Goal: Information Seeking & Learning: Learn about a topic

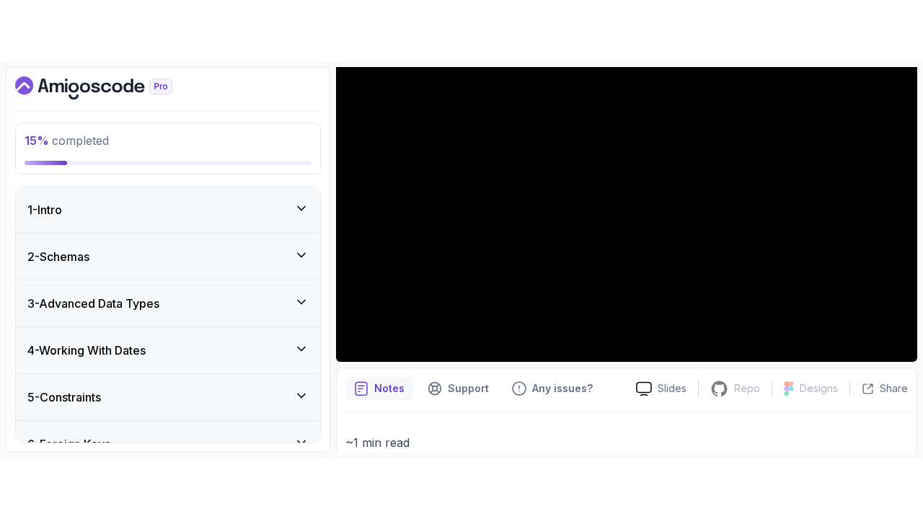
scroll to position [157, 0]
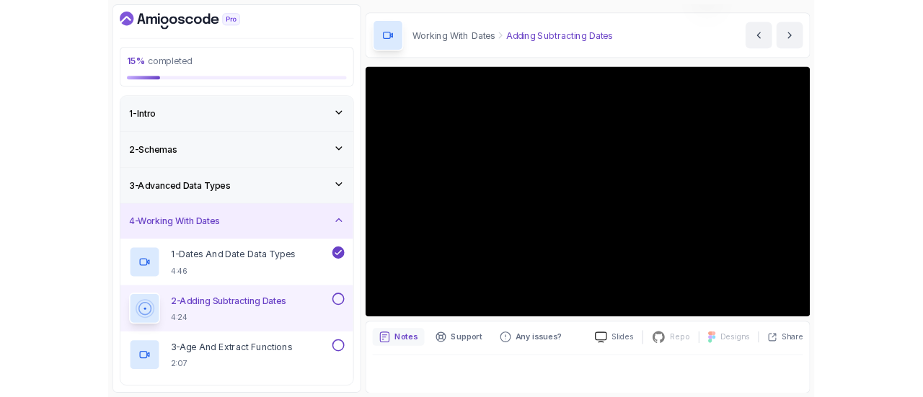
scroll to position [86, 0]
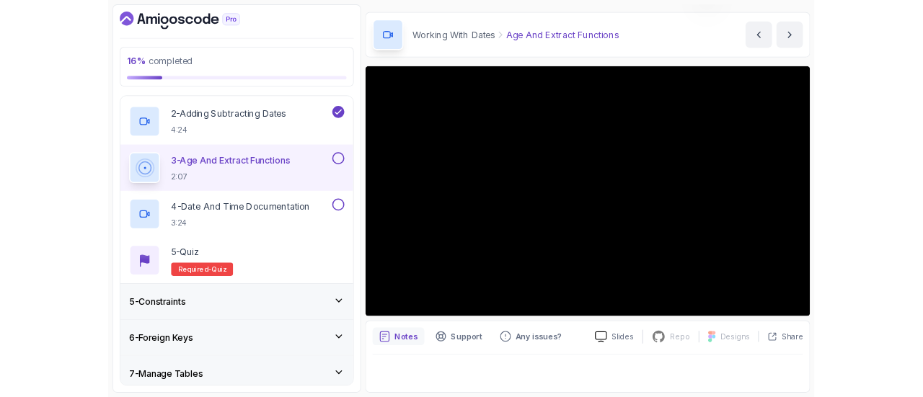
scroll to position [41, 0]
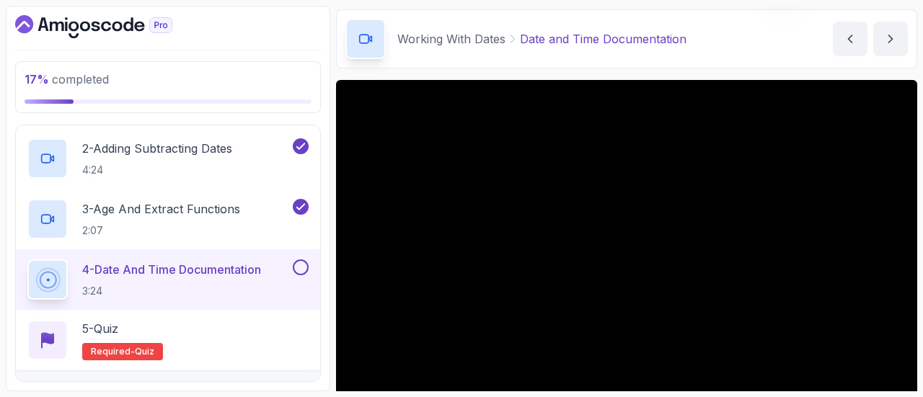
scroll to position [94, 0]
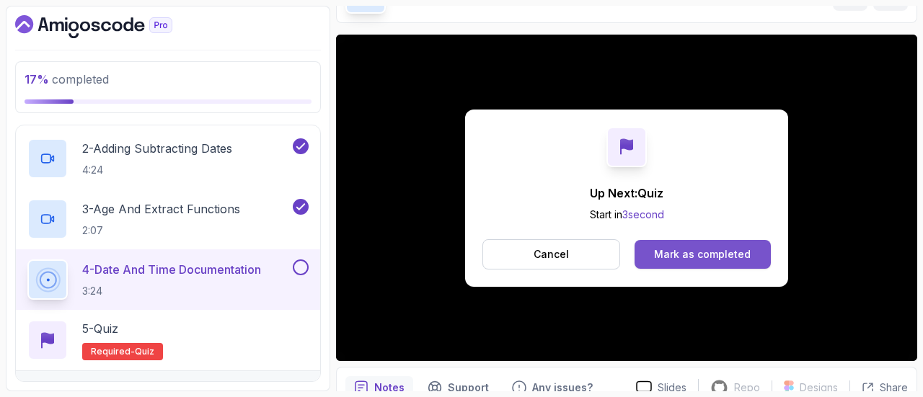
click at [695, 244] on button "Mark as completed" at bounding box center [703, 254] width 136 height 29
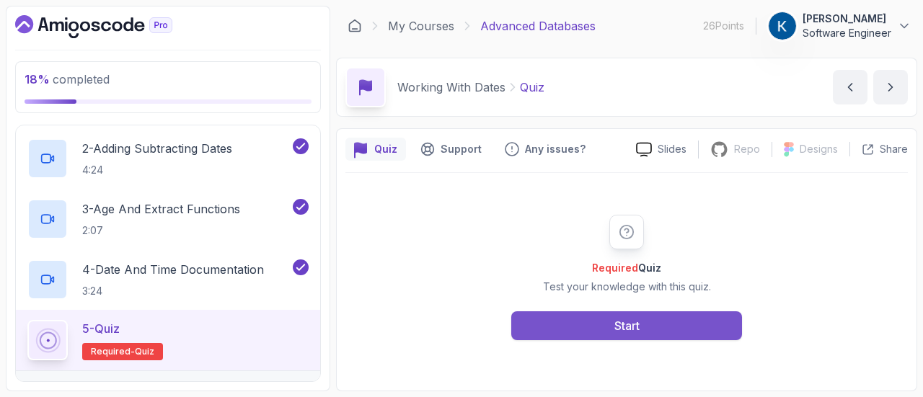
click at [667, 331] on button "Start" at bounding box center [626, 326] width 231 height 29
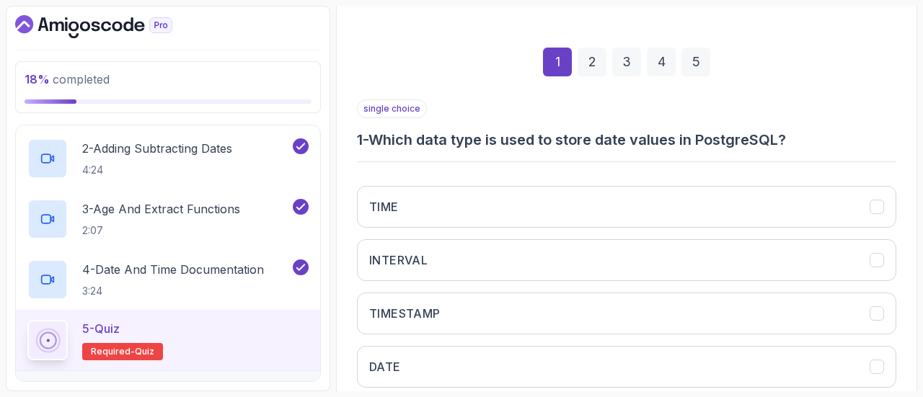
scroll to position [266, 0]
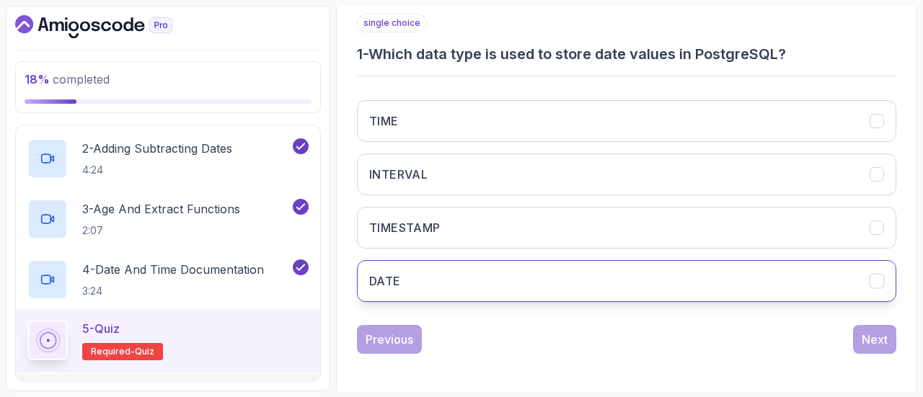
click at [636, 289] on button "DATE" at bounding box center [627, 281] width 540 height 42
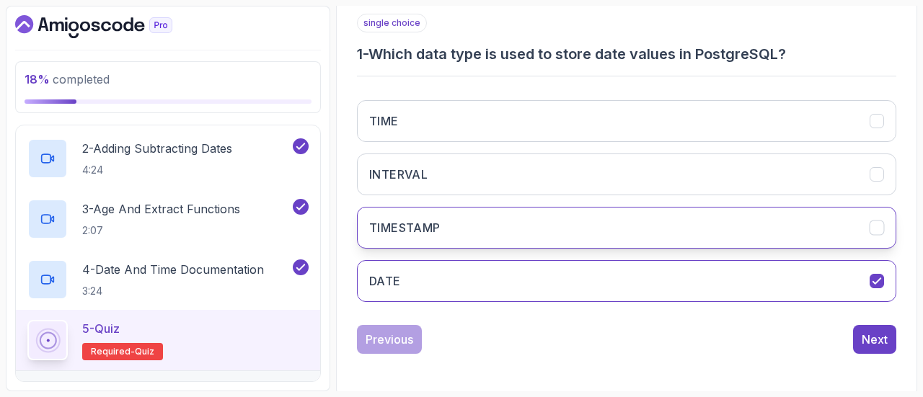
click at [828, 217] on button "TIMESTAMP" at bounding box center [627, 228] width 540 height 42
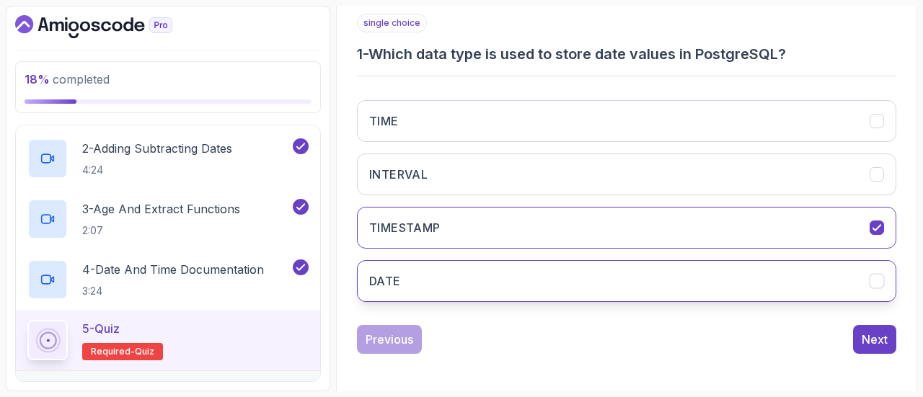
click at [825, 285] on button "DATE" at bounding box center [627, 281] width 540 height 42
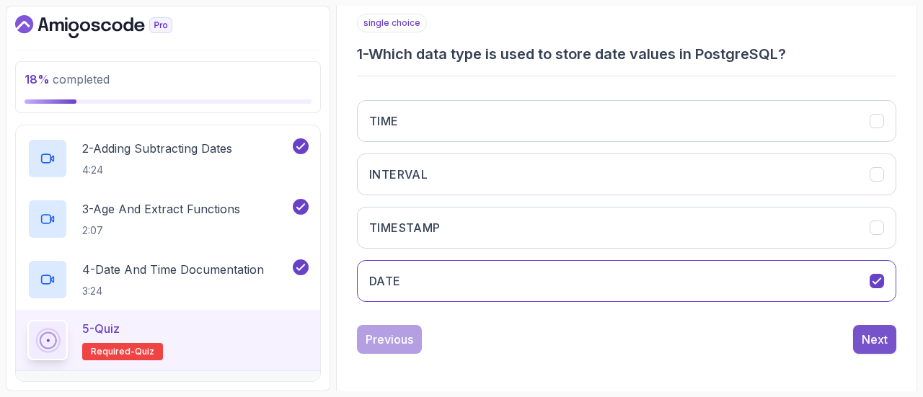
click at [879, 334] on div "Next" at bounding box center [875, 339] width 26 height 17
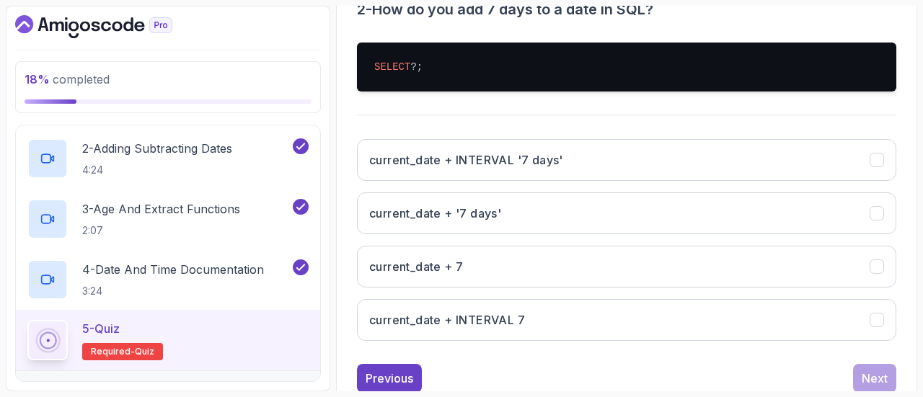
scroll to position [320, 0]
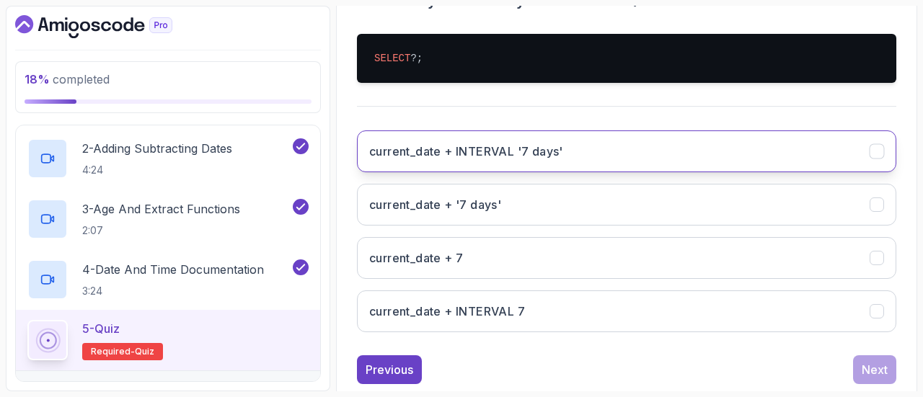
click at [720, 152] on button "current_date + INTERVAL '7 days'" at bounding box center [627, 152] width 540 height 42
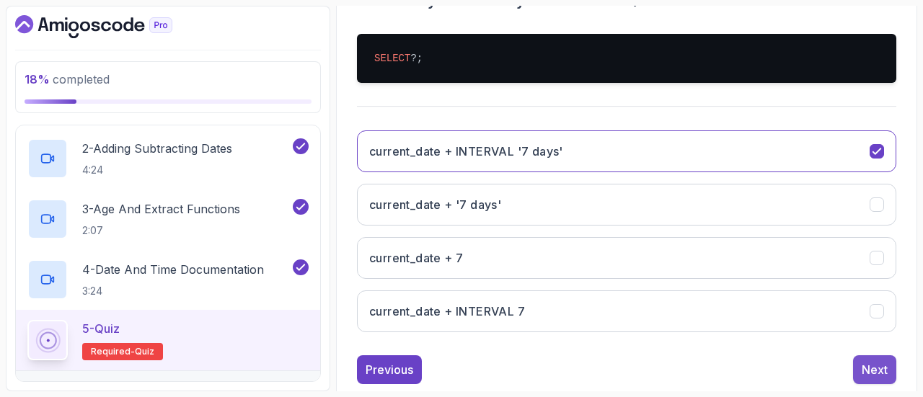
click at [869, 373] on div "Next" at bounding box center [875, 369] width 26 height 17
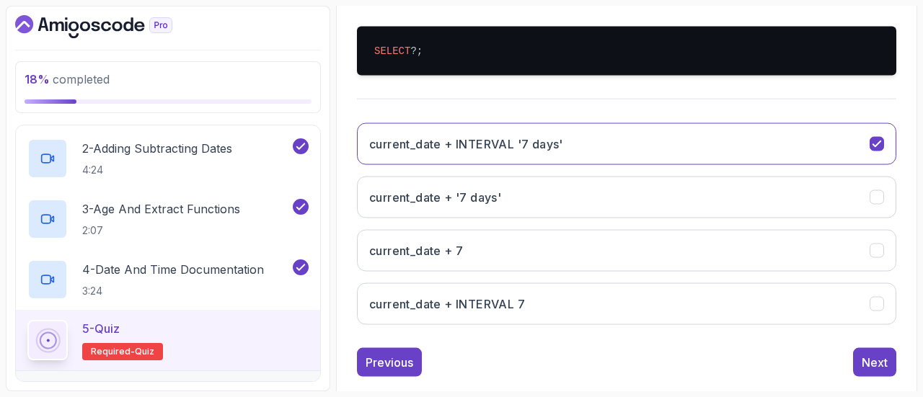
scroll to position [286, 0]
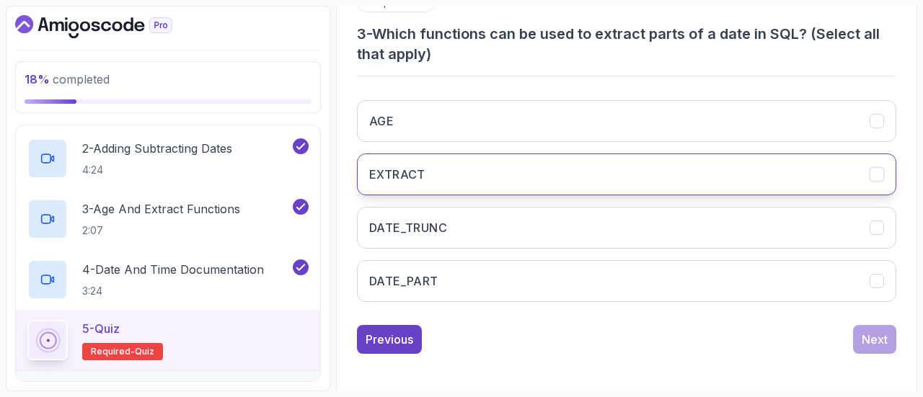
click at [737, 156] on button "EXTRACT" at bounding box center [627, 175] width 540 height 42
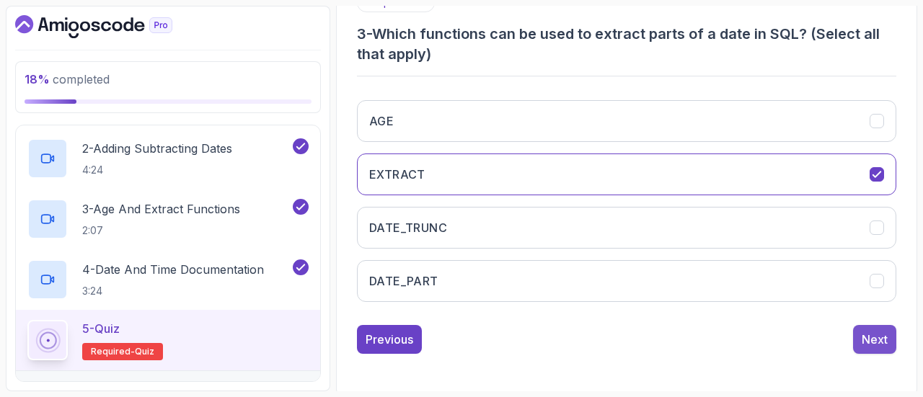
click at [876, 332] on div "Next" at bounding box center [875, 339] width 26 height 17
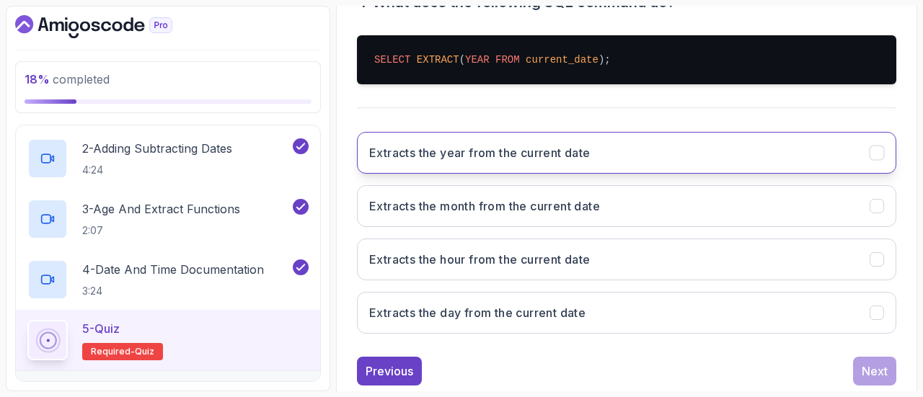
scroll to position [319, 0]
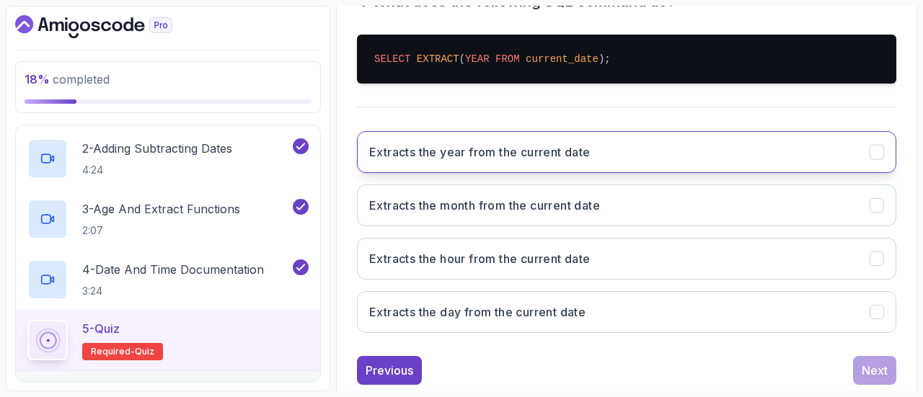
click at [720, 149] on button "Extracts the year from the current date" at bounding box center [627, 152] width 540 height 42
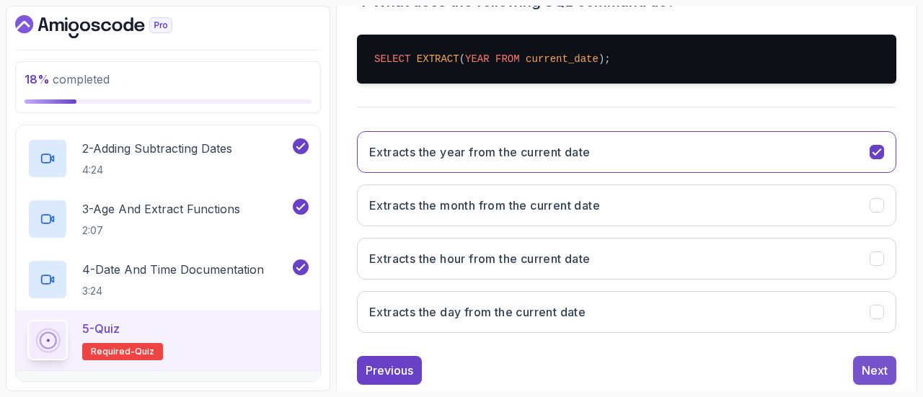
click at [882, 362] on div "Next" at bounding box center [875, 370] width 26 height 17
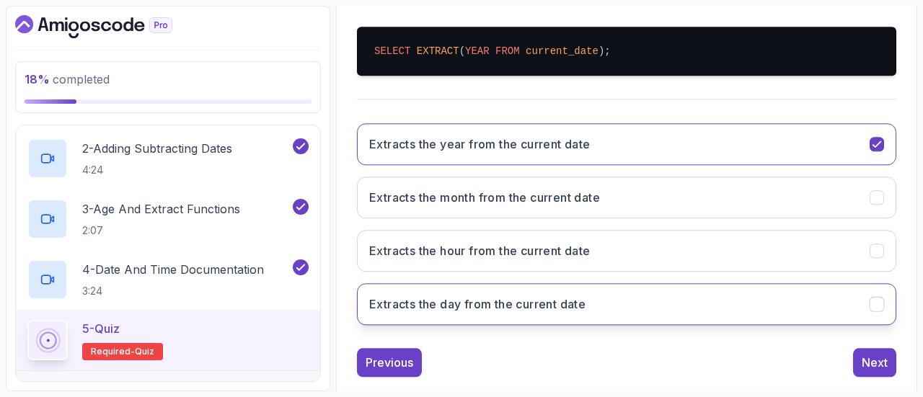
scroll to position [266, 0]
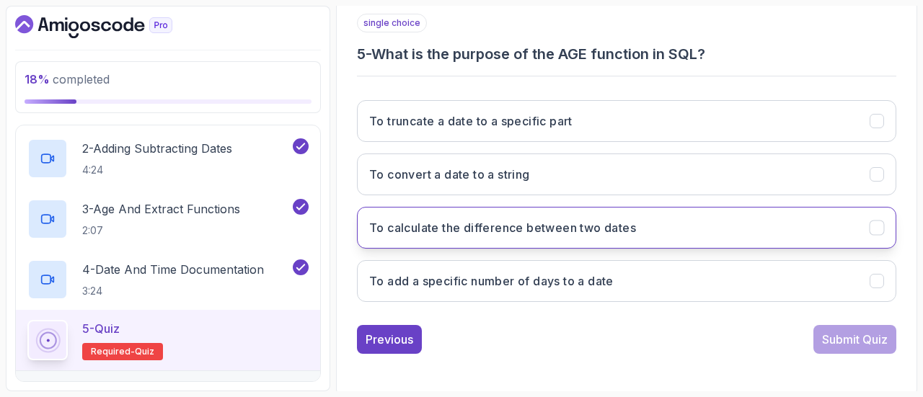
click at [760, 237] on button "To calculate the difference between two dates" at bounding box center [627, 228] width 540 height 42
click at [834, 336] on div "Submit Quiz" at bounding box center [855, 339] width 66 height 17
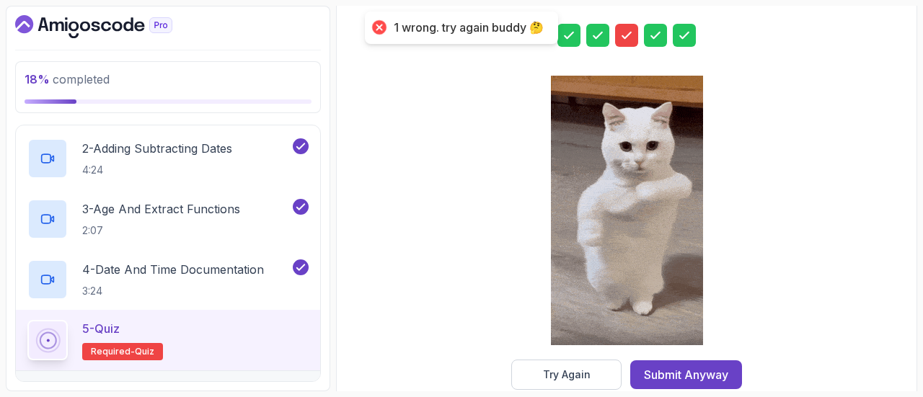
click at [622, 31] on icon at bounding box center [627, 35] width 14 height 14
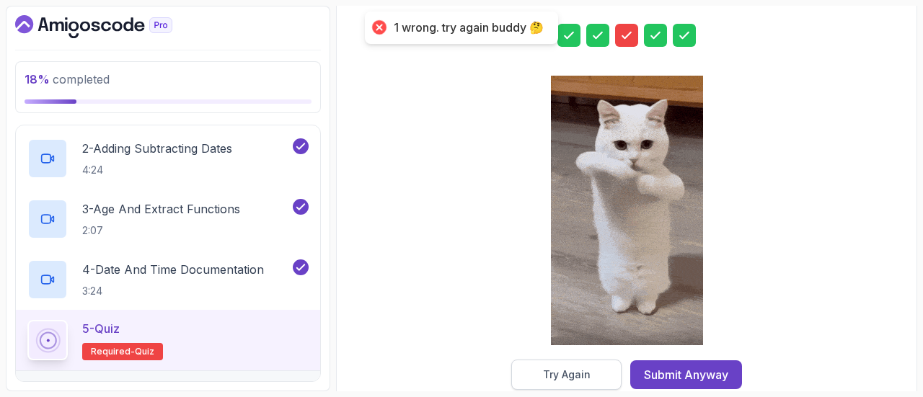
click at [586, 374] on div "Try Again" at bounding box center [567, 375] width 48 height 14
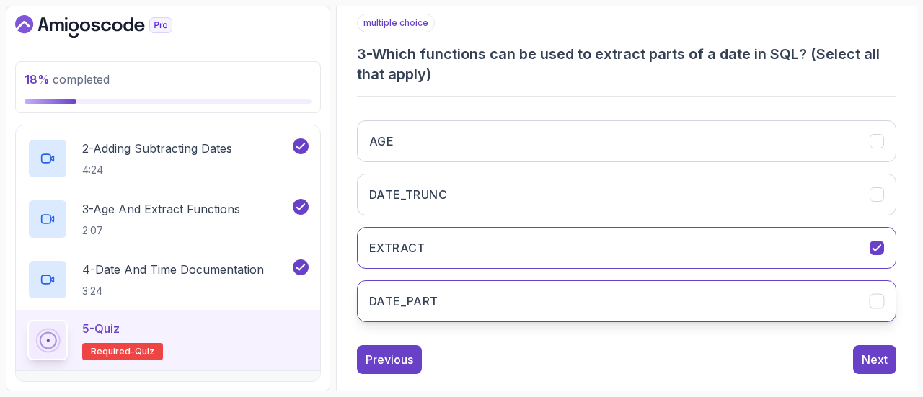
click at [621, 301] on button "DATE_PART" at bounding box center [627, 302] width 540 height 42
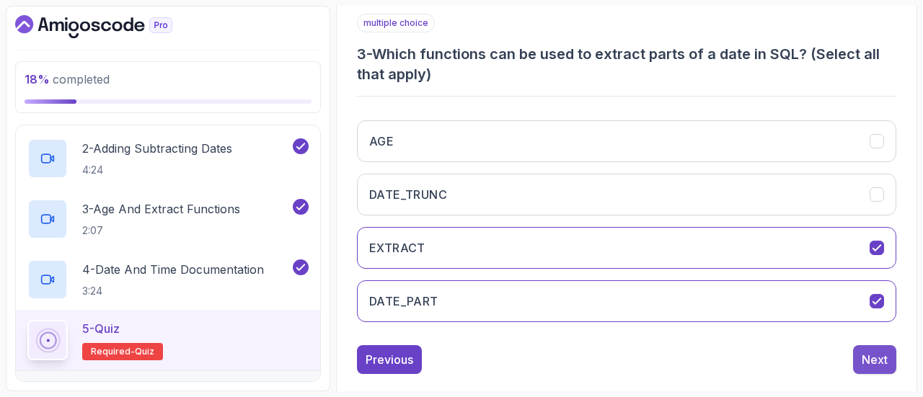
click at [881, 351] on div "Next" at bounding box center [875, 359] width 26 height 17
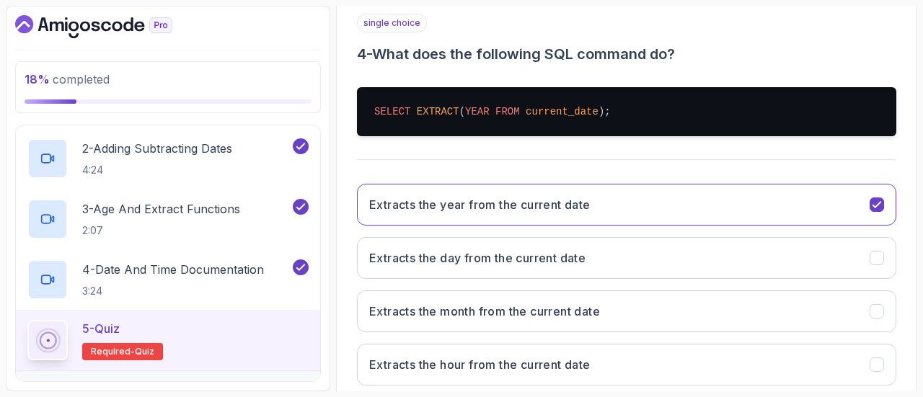
scroll to position [350, 0]
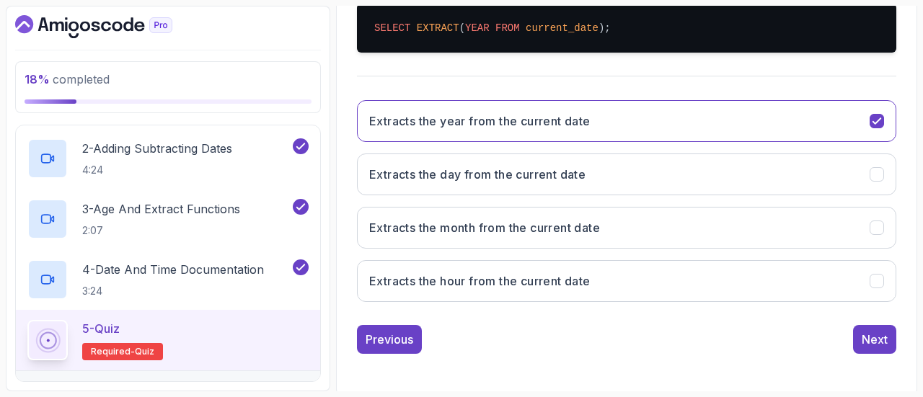
click at [873, 356] on div "1 2 3 4 5 single choice 4 - What does the following SQL command do? SELECT EXTR…" at bounding box center [627, 104] width 563 height 522
click at [884, 341] on div "Next" at bounding box center [875, 339] width 26 height 17
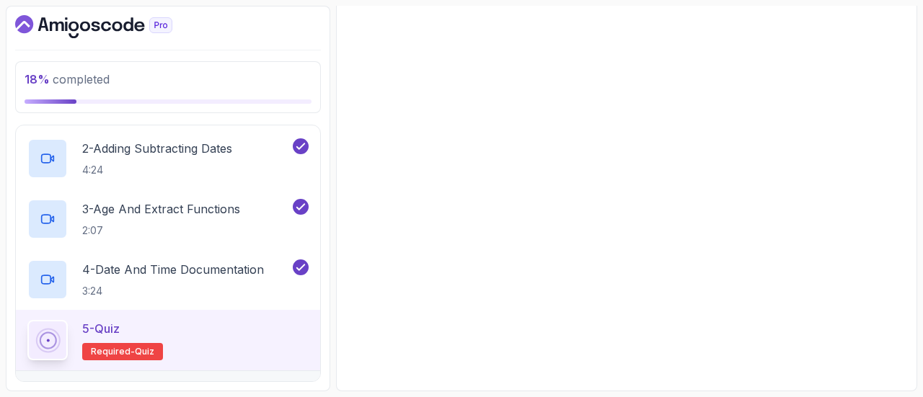
scroll to position [266, 0]
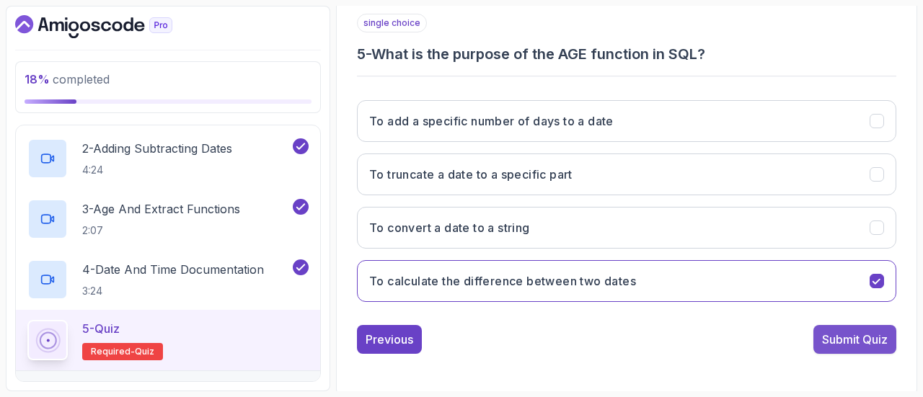
click at [883, 331] on div "Submit Quiz" at bounding box center [855, 339] width 66 height 17
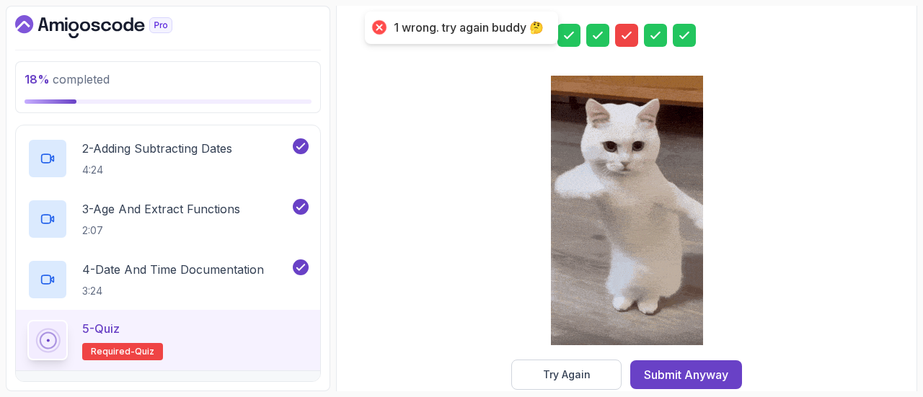
click at [622, 31] on icon at bounding box center [627, 35] width 14 height 14
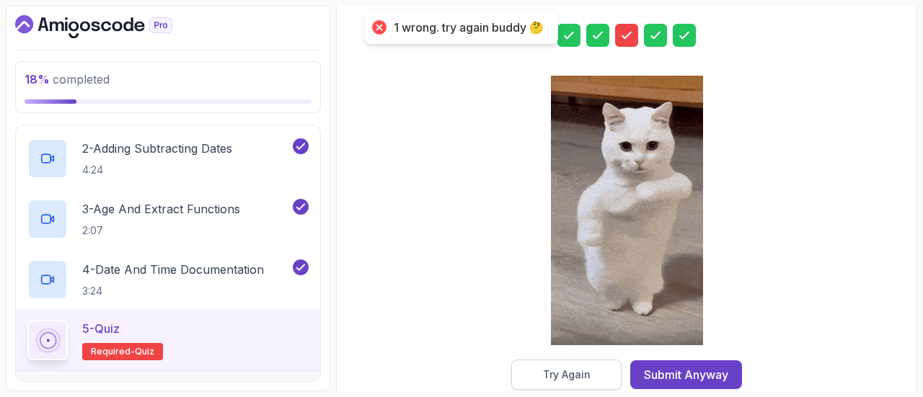
click at [568, 368] on div "Try Again" at bounding box center [567, 375] width 48 height 14
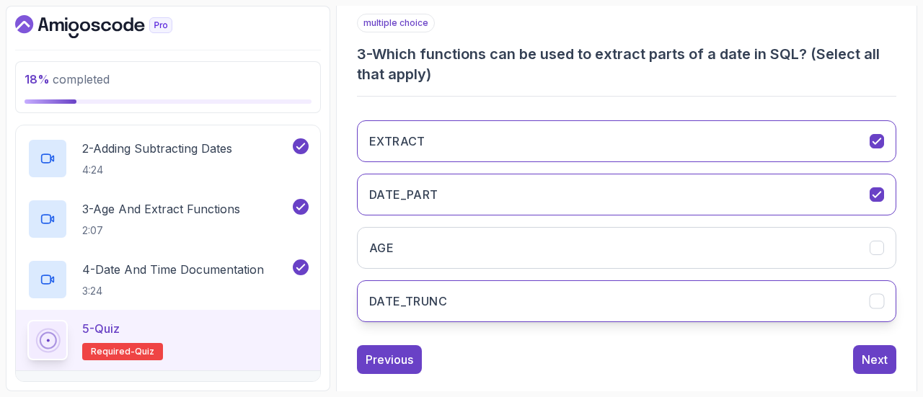
click at [586, 283] on button "DATE_TRUNC" at bounding box center [627, 302] width 540 height 42
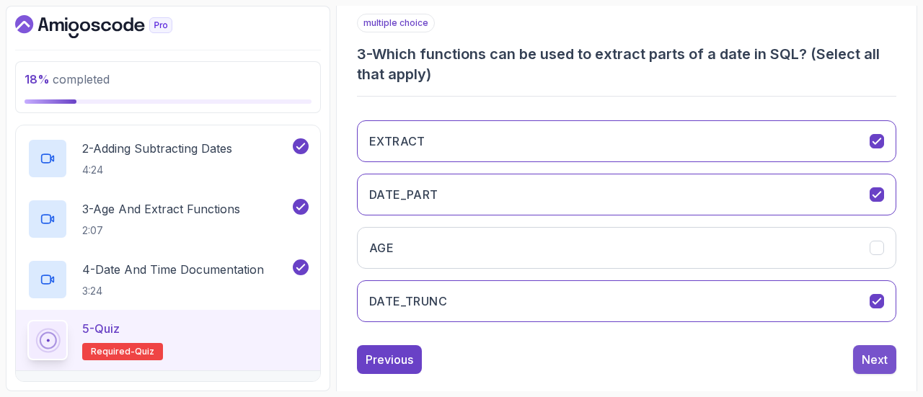
click at [887, 351] on div "Next" at bounding box center [875, 359] width 26 height 17
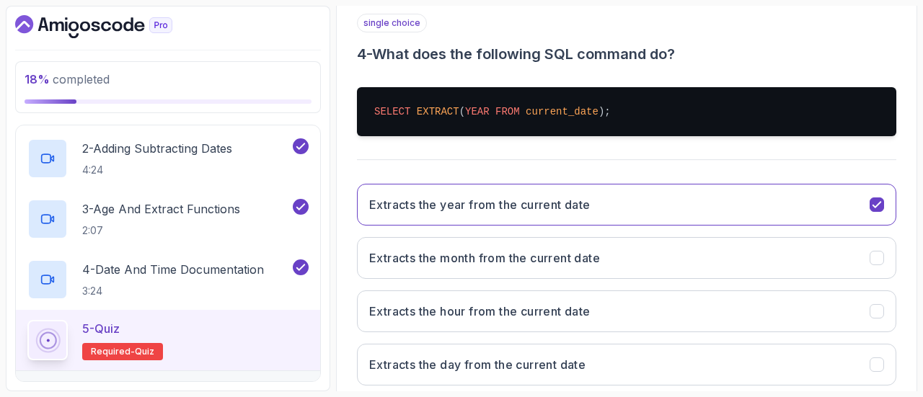
scroll to position [350, 0]
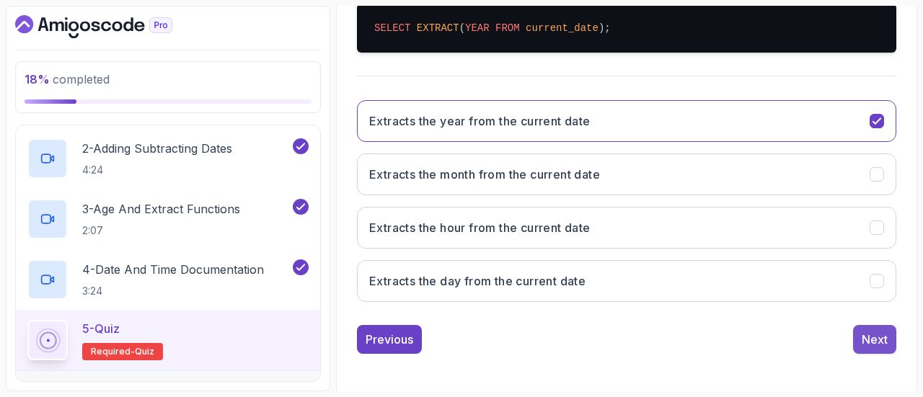
click at [886, 335] on div "Next" at bounding box center [875, 339] width 26 height 17
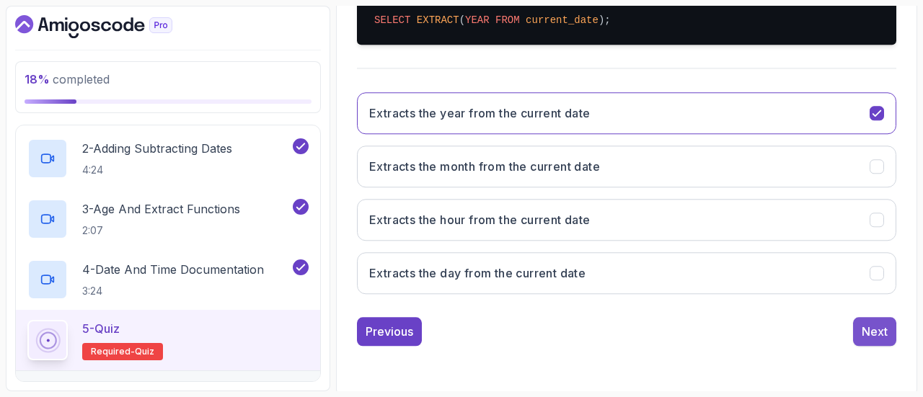
scroll to position [266, 0]
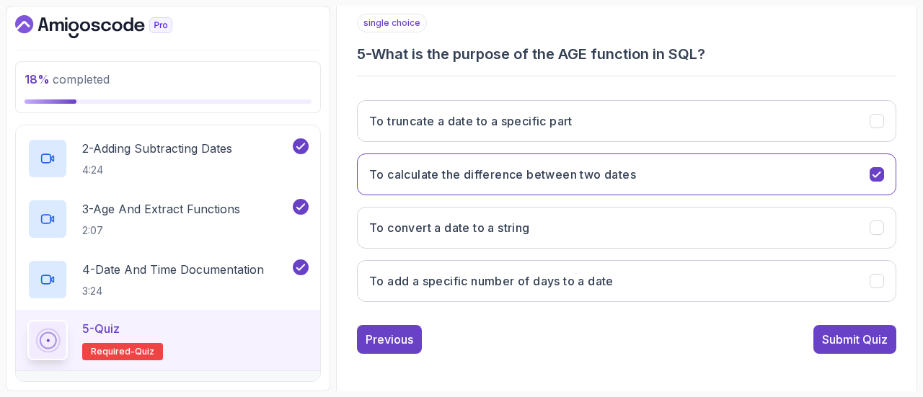
click at [886, 335] on div "Submit Quiz" at bounding box center [855, 339] width 66 height 17
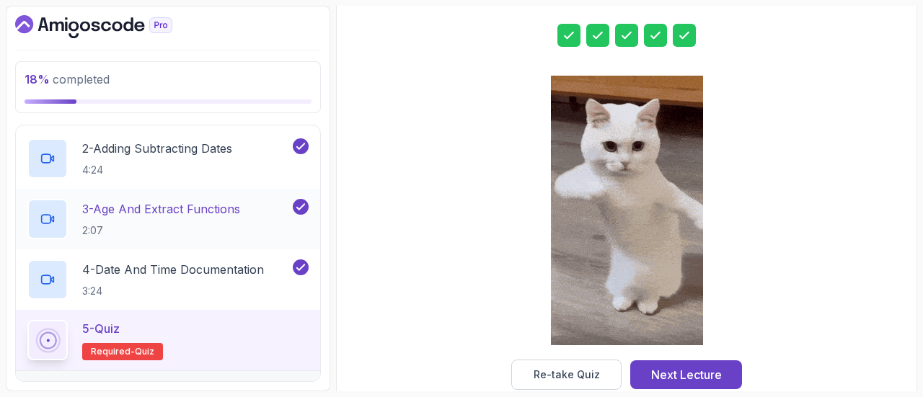
scroll to position [415, 0]
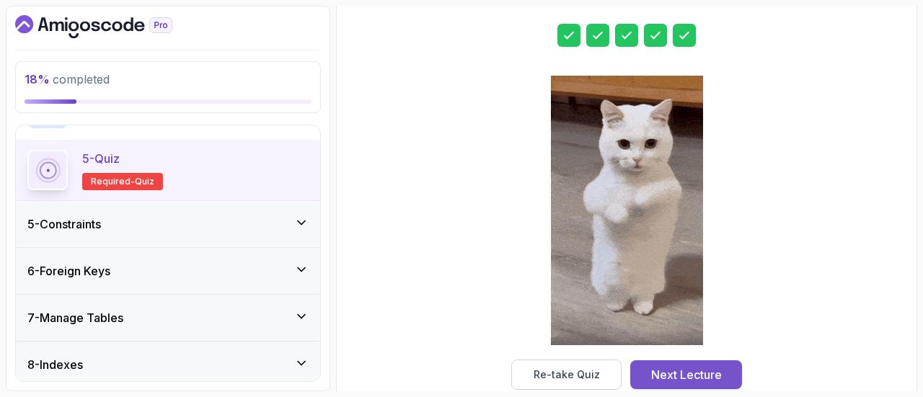
click at [705, 382] on div "Next Lecture" at bounding box center [686, 374] width 71 height 17
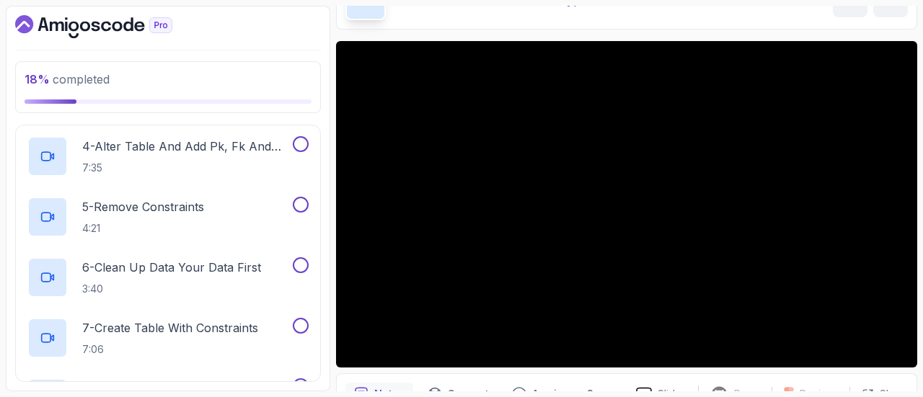
scroll to position [97, 0]
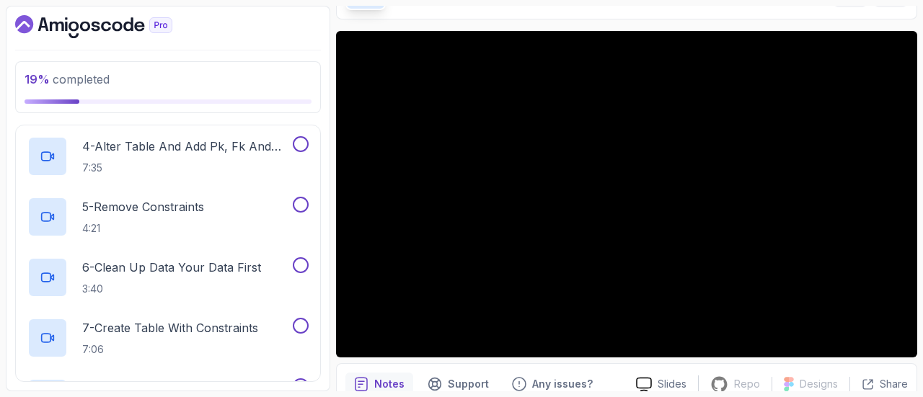
click at [1, 190] on section "19 % completed 1 - Intro 2 - Schemas 3 - Advanced Data Types 4 - Working With D…" at bounding box center [461, 198] width 923 height 397
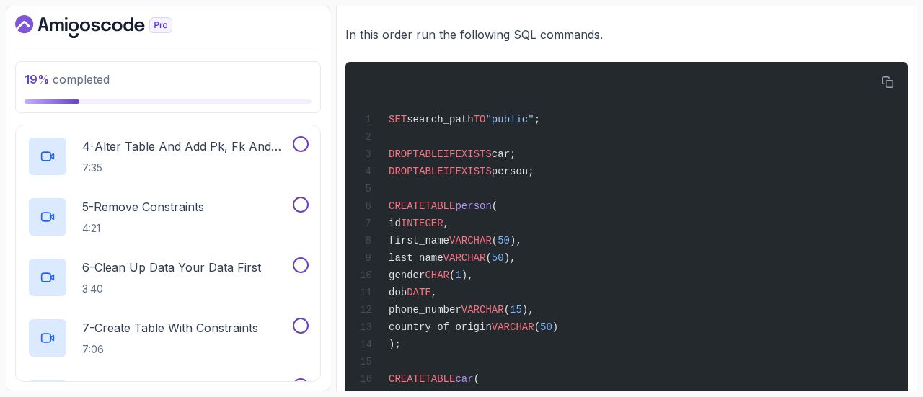
scroll to position [541, 0]
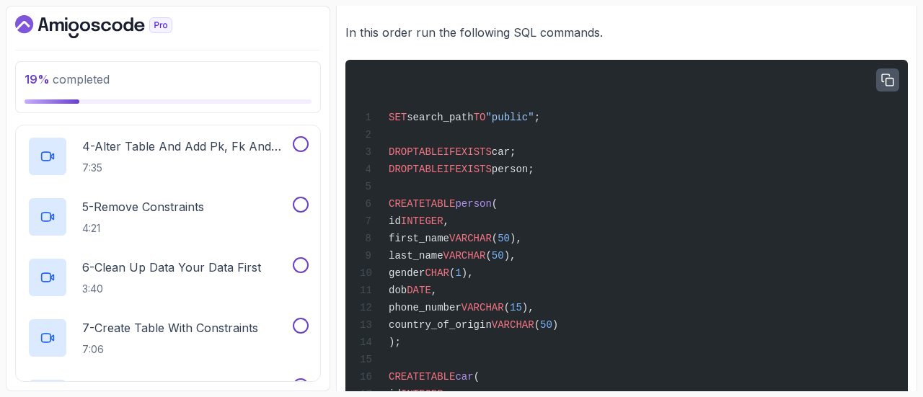
drag, startPoint x: 351, startPoint y: 57, endPoint x: 889, endPoint y: 86, distance: 538.9
click at [889, 86] on button "button" at bounding box center [887, 80] width 23 height 23
click at [919, 163] on section "19 % completed 1 - Intro 2 - Schemas 3 - Advanced Data Types 4 - Working With D…" at bounding box center [461, 198] width 923 height 397
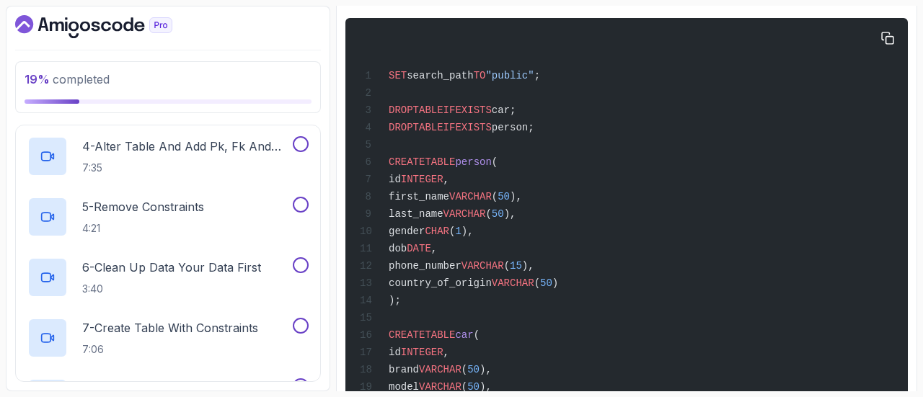
scroll to position [545, 0]
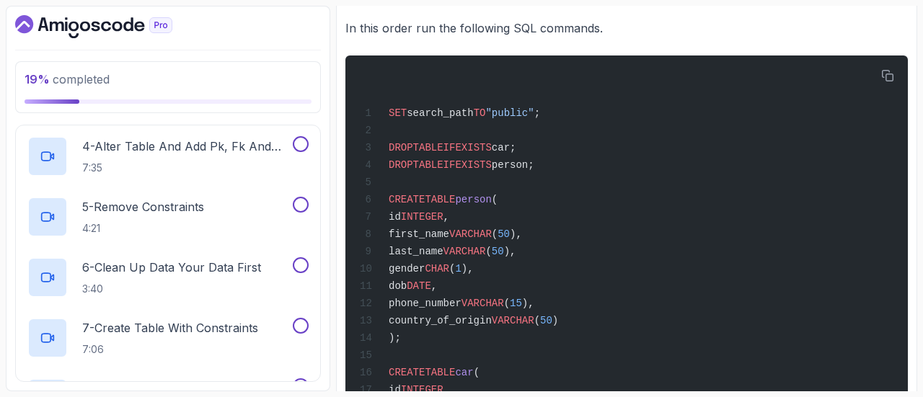
click at [910, 186] on div "Notes Support Any issues? Slides Repo Repository not available Designs Design n…" at bounding box center [626, 239] width 581 height 646
click at [887, 80] on icon "button" at bounding box center [888, 76] width 13 height 13
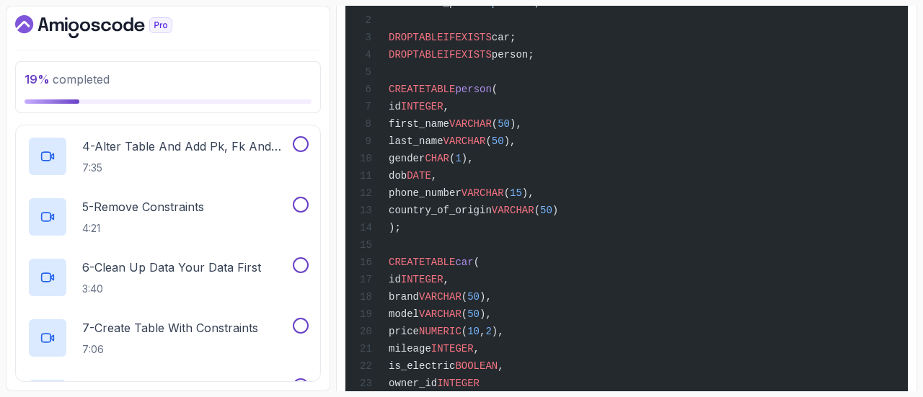
scroll to position [656, 0]
click at [740, 383] on div "SET search_path TO "public" ; DROP TABLE IF EXISTS car; DROP TABLE IF EXISTS pe…" at bounding box center [627, 182] width 540 height 459
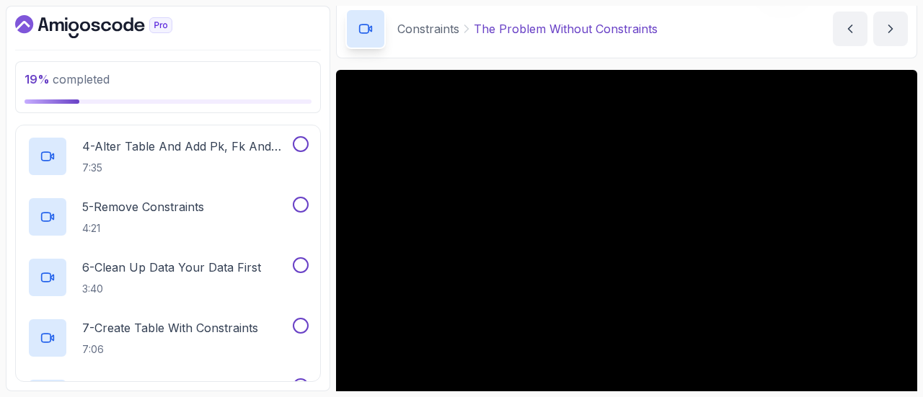
scroll to position [115, 0]
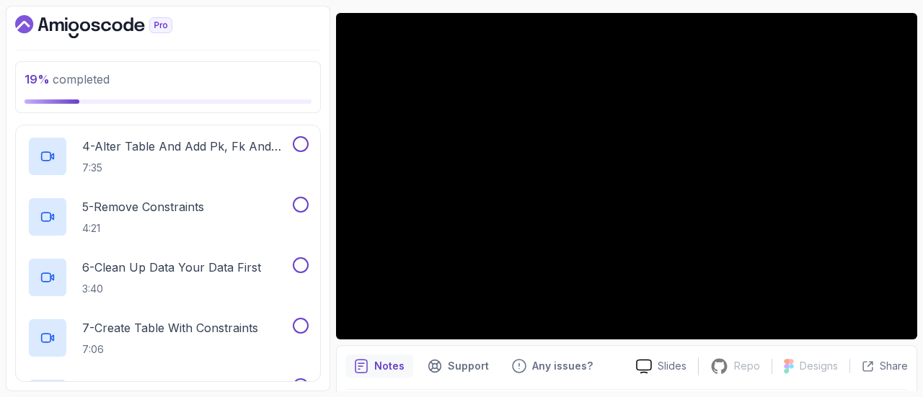
click at [923, 187] on section "19 % completed 1 - Intro 2 - Schemas 3 - Advanced Data Types 4 - Working With D…" at bounding box center [461, 198] width 923 height 397
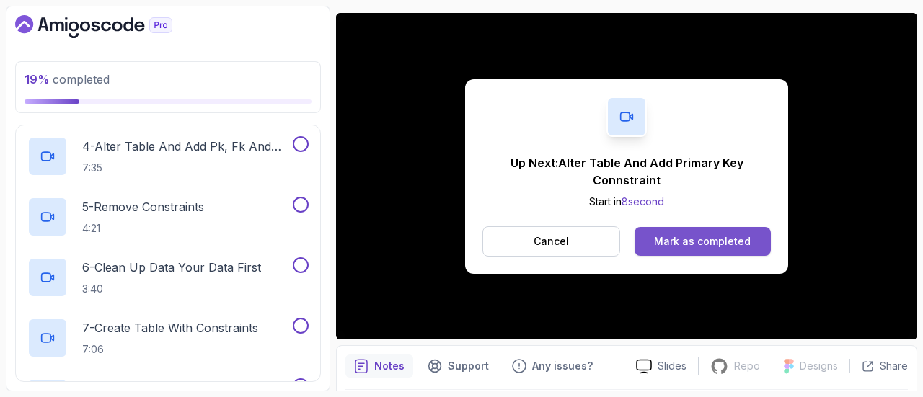
click at [700, 250] on button "Mark as completed" at bounding box center [703, 241] width 136 height 29
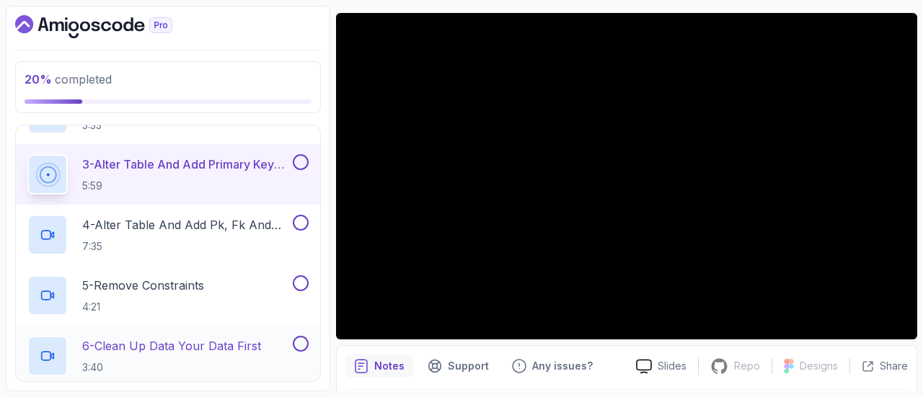
scroll to position [335, 0]
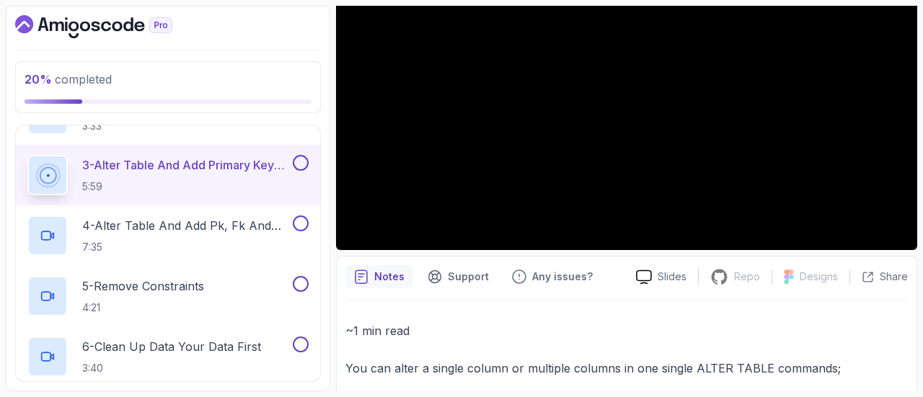
scroll to position [166, 0]
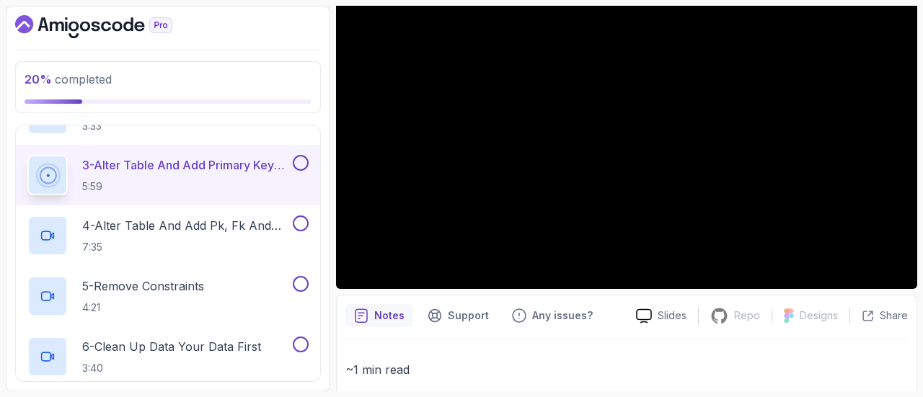
click at [905, 373] on p "~1 min read" at bounding box center [627, 370] width 563 height 20
click at [902, 376] on p "~1 min read" at bounding box center [627, 370] width 563 height 20
click at [861, 377] on p "~1 min read" at bounding box center [627, 370] width 563 height 20
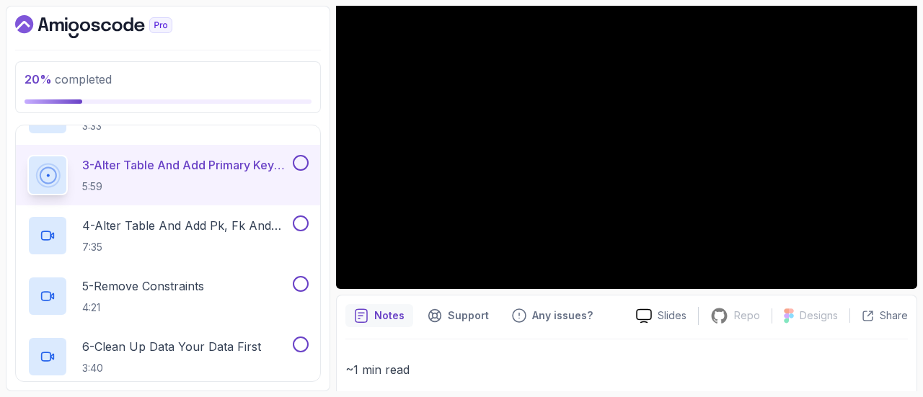
click at [923, 219] on section "20 % completed 1 - Intro 2 - Schemas 3 - Advanced Data Types 4 - Working With D…" at bounding box center [461, 198] width 923 height 397
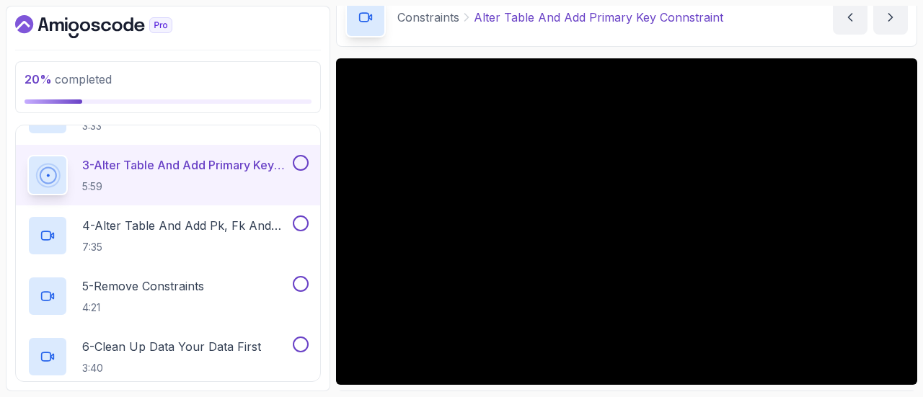
scroll to position [69, 0]
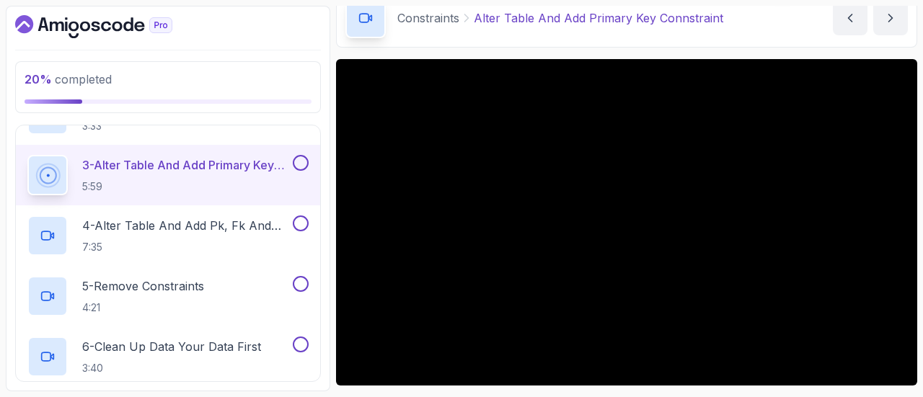
click at [923, 7] on section "20 % completed 1 - Intro 2 - Schemas 3 - Advanced Data Types 4 - Working With D…" at bounding box center [461, 198] width 923 height 397
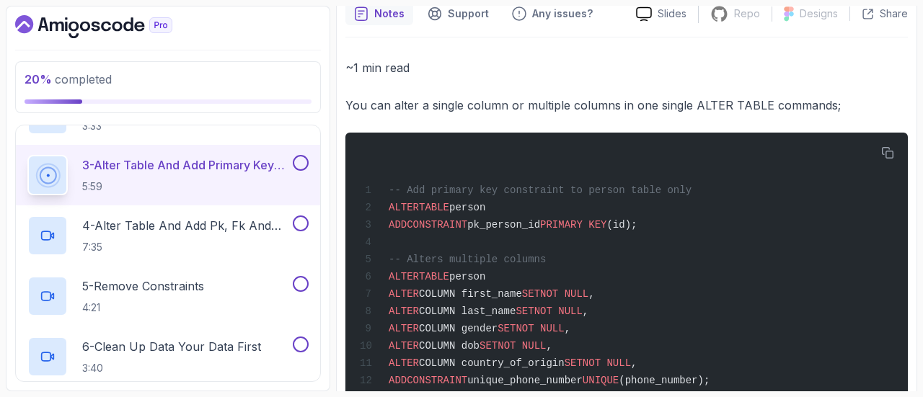
scroll to position [504, 0]
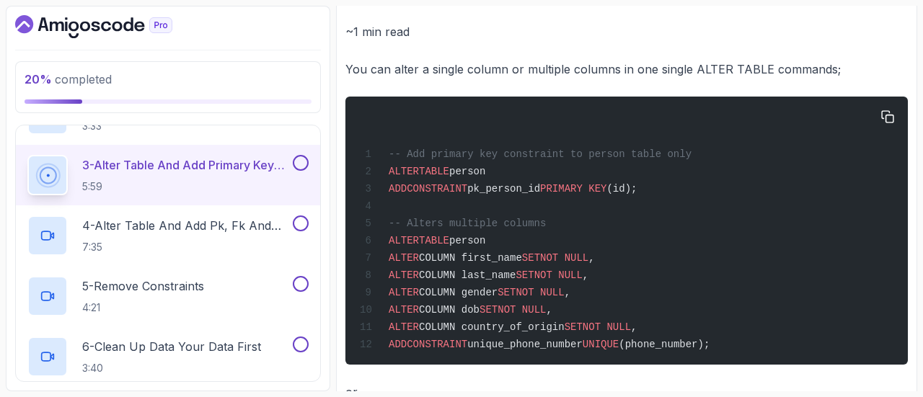
drag, startPoint x: 387, startPoint y: 242, endPoint x: 724, endPoint y: 344, distance: 352.1
click at [724, 344] on div "-- Add primary key constraint to person table only ALTER TABLE person ADD CONST…" at bounding box center [627, 230] width 540 height 251
copy code "ALTER TABLE person ALTER COLUMN first_name SET NOT NULL , ALTER COLUMN last_nam…"
click at [908, 66] on div "Notes Support Any issues? Slides Repo Repository not available Designs Design n…" at bounding box center [626, 311] width 581 height 709
click at [913, 55] on div "Notes Support Any issues? Slides Repo Repository not available Designs Design n…" at bounding box center [626, 311] width 581 height 709
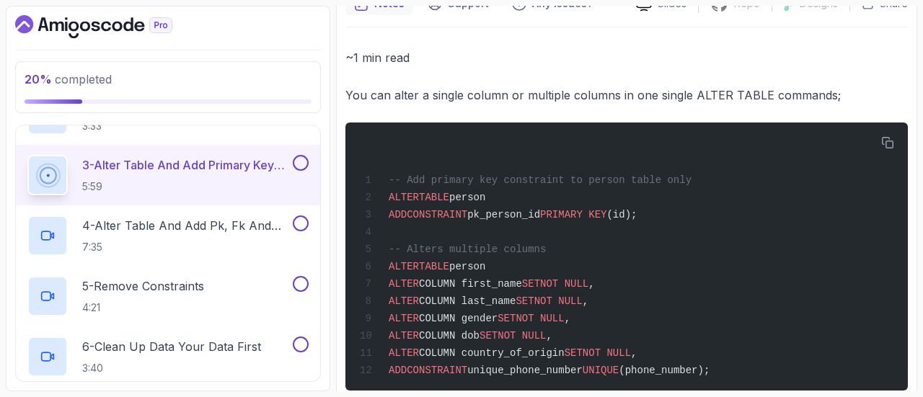
scroll to position [479, 0]
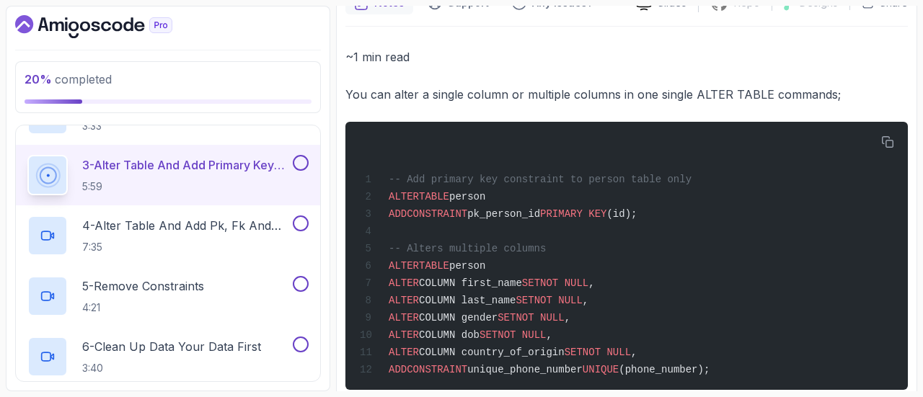
click at [914, 60] on div "Notes Support Any issues? Slides Repo Repository not available Designs Design n…" at bounding box center [626, 336] width 581 height 709
click at [619, 382] on div "-- Add primary key constraint to person table only ALTER TABLE person ADD CONST…" at bounding box center [627, 256] width 540 height 251
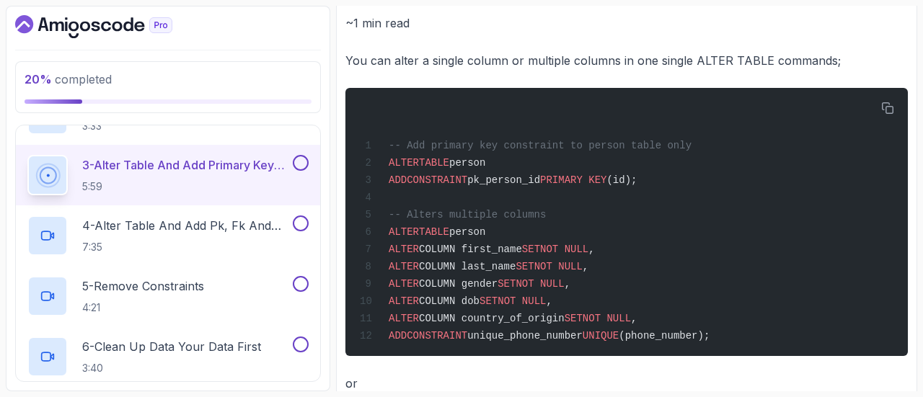
click at [915, 146] on div "Notes Support Any issues? Slides Repo Repository not available Designs Design n…" at bounding box center [626, 302] width 581 height 709
drag, startPoint x: 710, startPoint y: 341, endPoint x: 387, endPoint y: 239, distance: 339.0
click at [387, 239] on div "-- Add primary key constraint to person table only ALTER TABLE person ADD CONST…" at bounding box center [627, 222] width 540 height 251
copy code "ALTER TABLE person ALTER COLUMN first_name SET NOT NULL , ALTER COLUMN last_nam…"
click at [909, 26] on div "Notes Support Any issues? Slides Repo Repository not available Designs Design n…" at bounding box center [626, 302] width 581 height 709
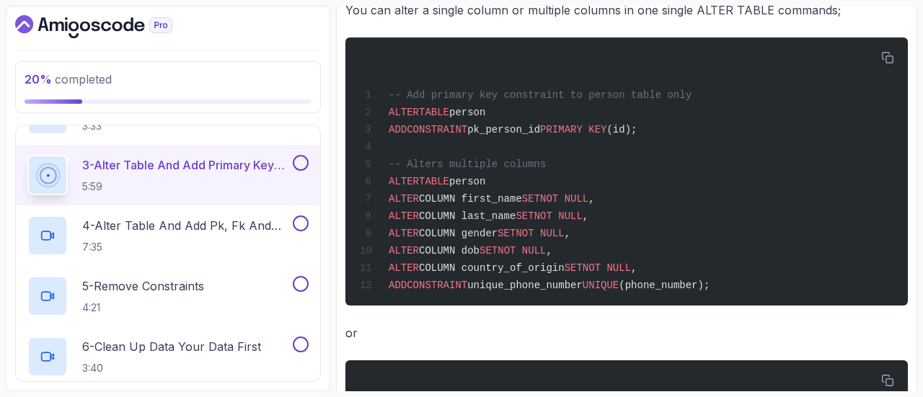
scroll to position [566, 0]
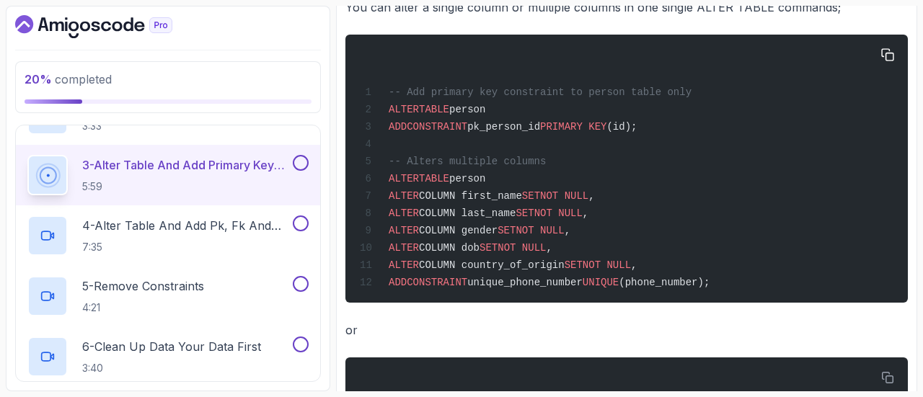
drag, startPoint x: 504, startPoint y: 211, endPoint x: 403, endPoint y: 291, distance: 128.8
click at [403, 289] on span "ADD" at bounding box center [398, 283] width 18 height 12
drag, startPoint x: 388, startPoint y: 291, endPoint x: 704, endPoint y: 284, distance: 316.1
click at [704, 284] on span "ADD CONSTRAINT unique_phone_number UNIQUE (phone_number);" at bounding box center [535, 283] width 350 height 12
copy span "ADD CONSTRAINT unique_phone_number UNIQUE (phone_number);"
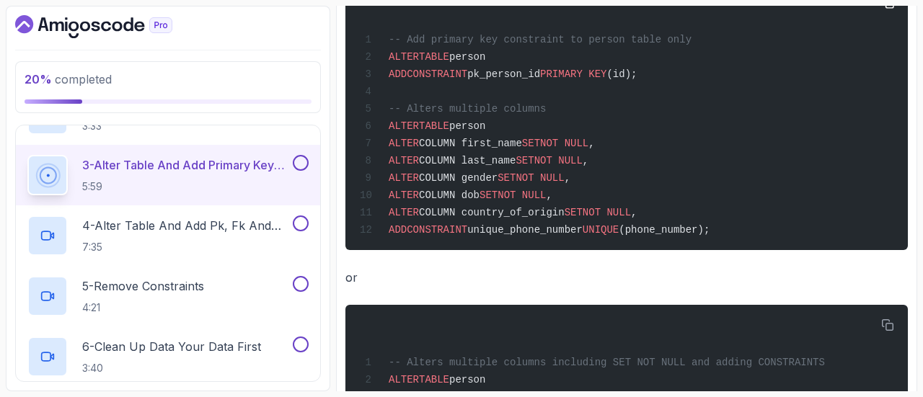
scroll to position [604, 0]
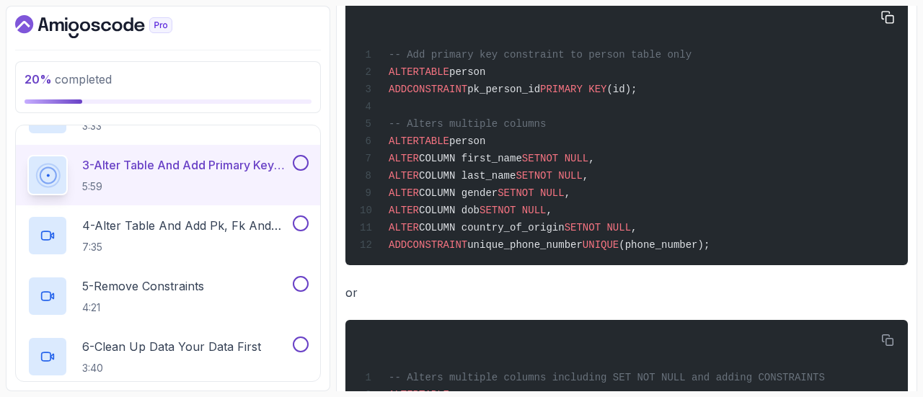
drag, startPoint x: 385, startPoint y: 89, endPoint x: 655, endPoint y: 84, distance: 270.6
click at [655, 84] on div "-- Add primary key constraint to person table only ALTER TABLE person ADD CONST…" at bounding box center [627, 131] width 540 height 251
copy span "ADD CONSTRAINT pk_person_id PRIMARY KEY (id);"
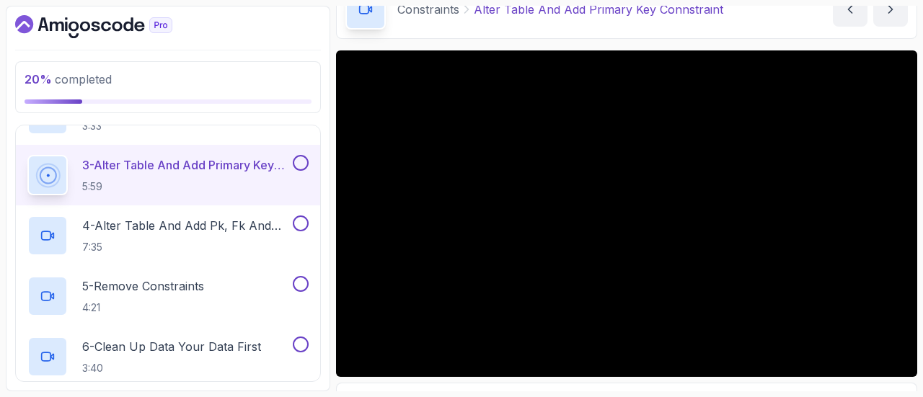
scroll to position [79, 0]
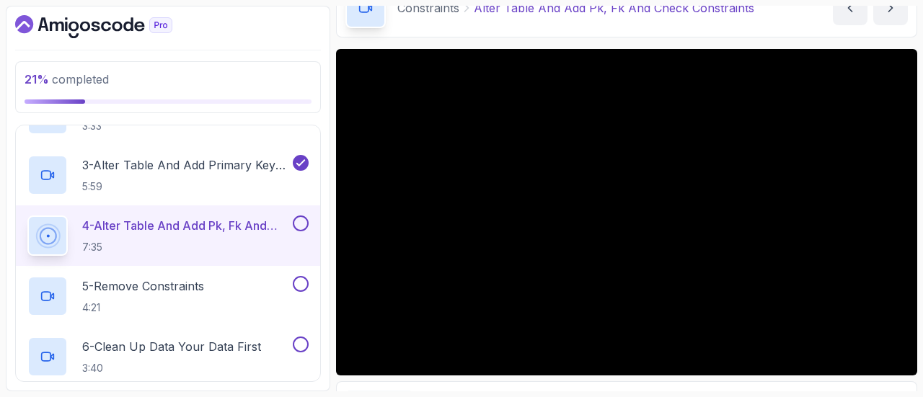
click at [797, 28] on div "Constraints Alter Table And Add Pk, Fk And Check Constraints Alter Table And Ad…" at bounding box center [626, 7] width 581 height 59
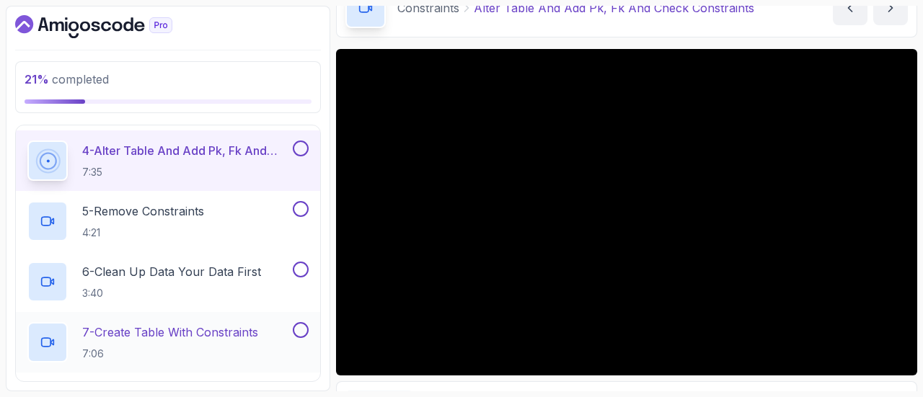
scroll to position [410, 0]
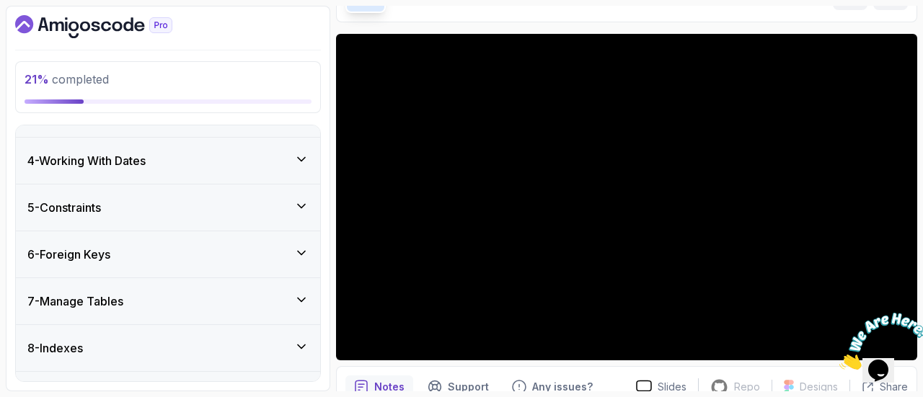
scroll to position [491, 0]
click at [303, 163] on icon at bounding box center [301, 161] width 14 height 14
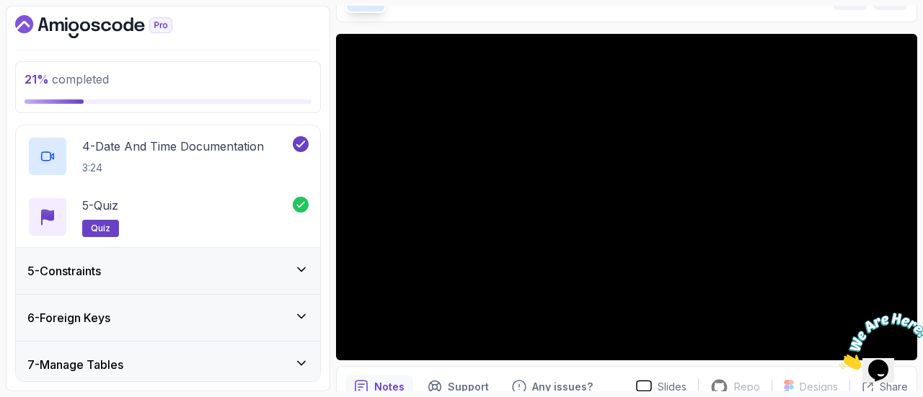
scroll to position [391, 0]
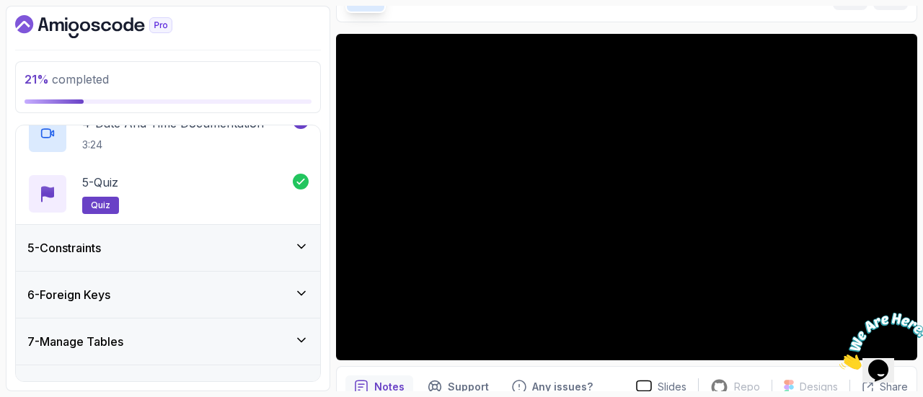
click at [291, 257] on div "5 - Constraints" at bounding box center [168, 248] width 304 height 46
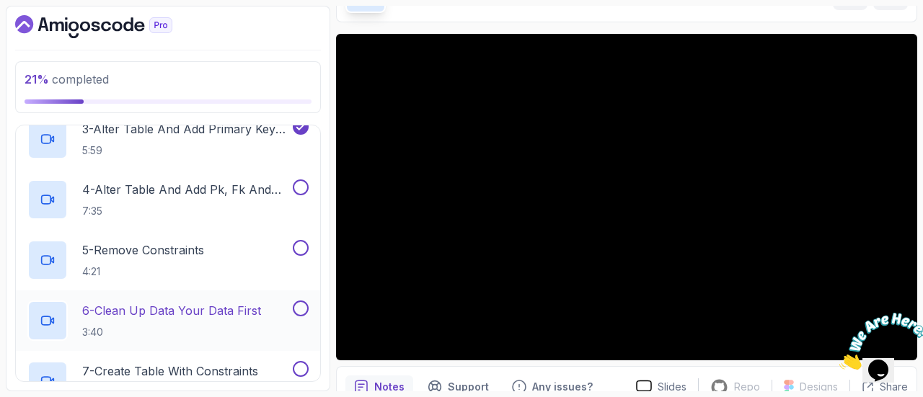
scroll to position [338, 0]
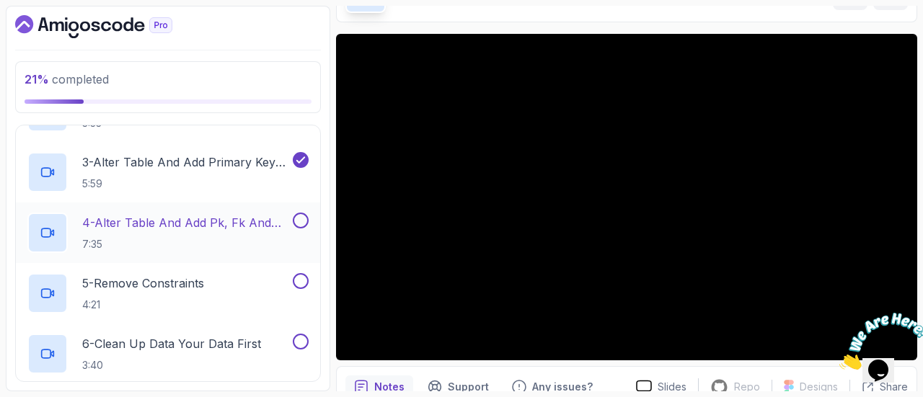
click at [276, 227] on p "4 - Alter Table And Add Pk, Fk And Check Constraints" at bounding box center [186, 222] width 208 height 17
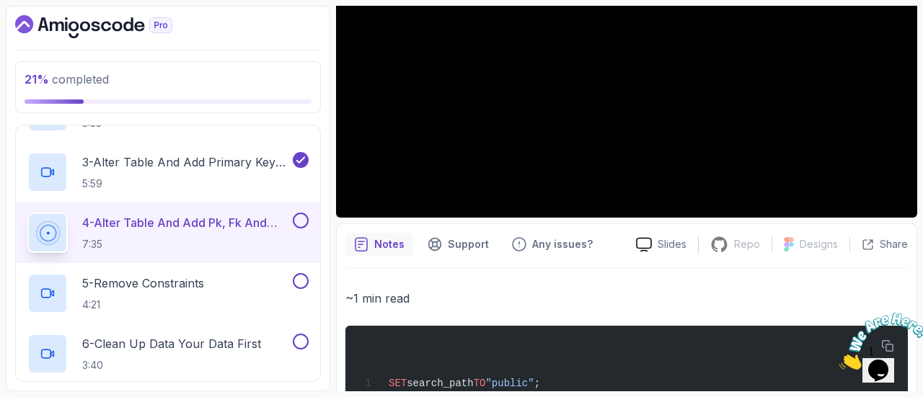
scroll to position [246, 0]
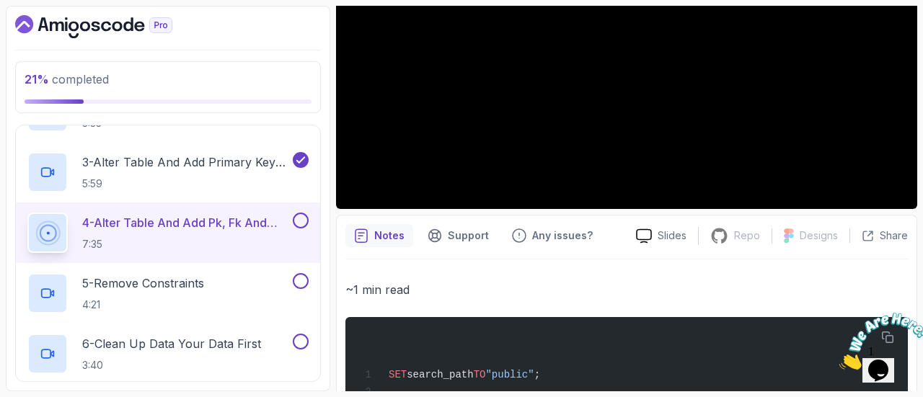
click at [840, 360] on icon "Close" at bounding box center [840, 366] width 0 height 12
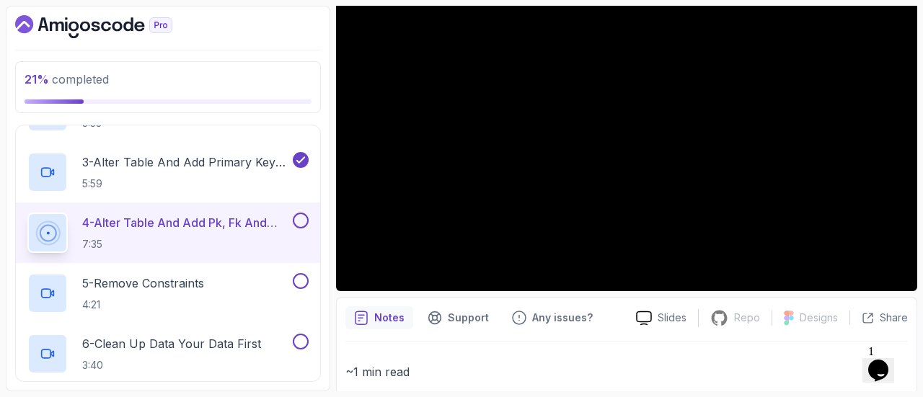
scroll to position [138, 0]
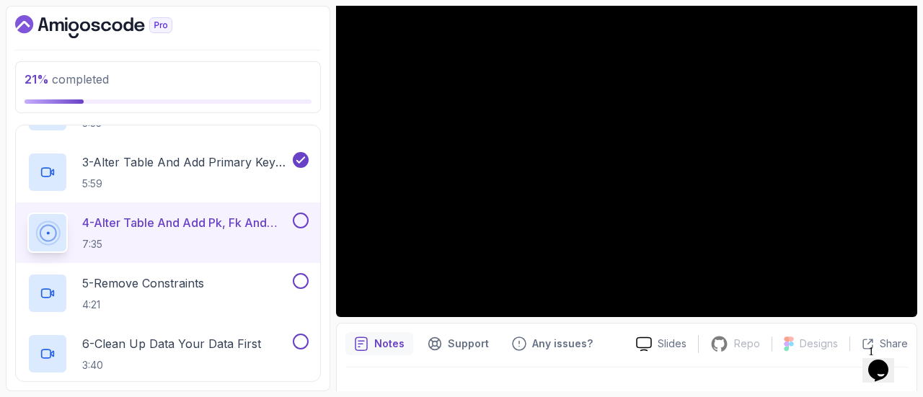
drag, startPoint x: 887, startPoint y: 356, endPoint x: 831, endPoint y: 338, distance: 59.3
click html "1 Opens Chat This icon Opens the chat window."
click at [889, 360] on icon "$i18n('chat', 'chat_widget')" at bounding box center [879, 371] width 20 height 22
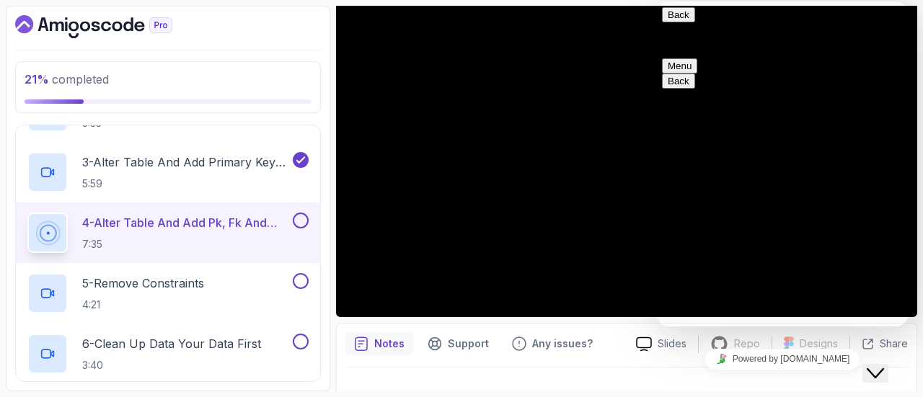
click at [682, 22] on button "Back" at bounding box center [678, 14] width 33 height 15
click at [884, 365] on div "Close Chat This icon closes the chat window." at bounding box center [875, 373] width 17 height 17
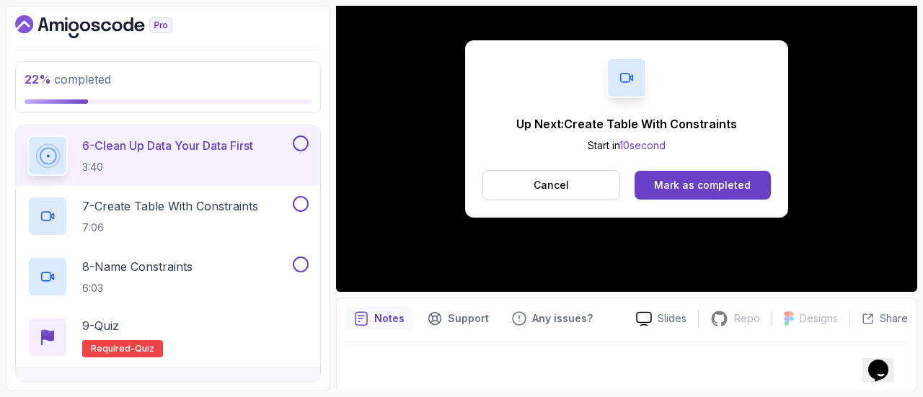
scroll to position [536, 0]
click at [711, 187] on div "Mark as completed" at bounding box center [702, 185] width 97 height 14
